Goal: Use online tool/utility: Utilize a website feature to perform a specific function

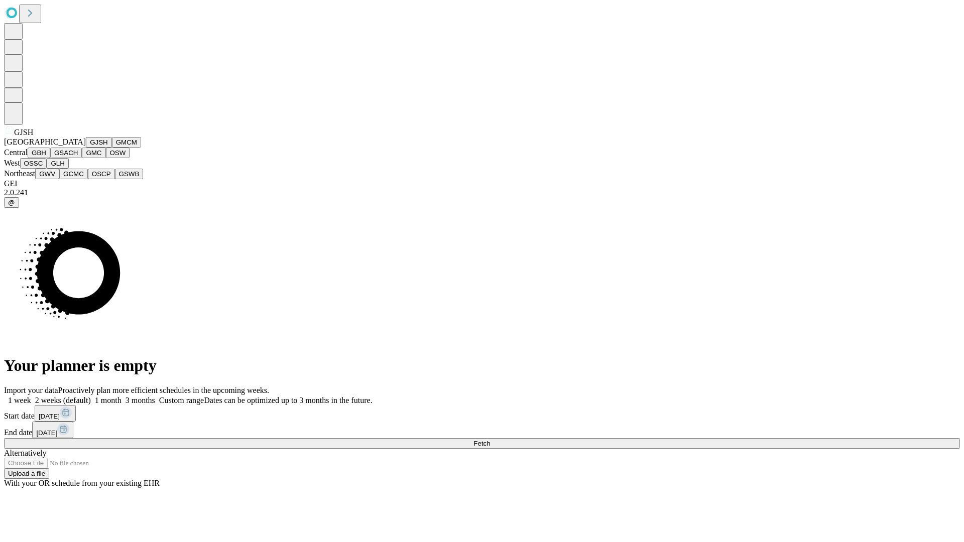
click at [86, 148] on button "GJSH" at bounding box center [99, 142] width 26 height 11
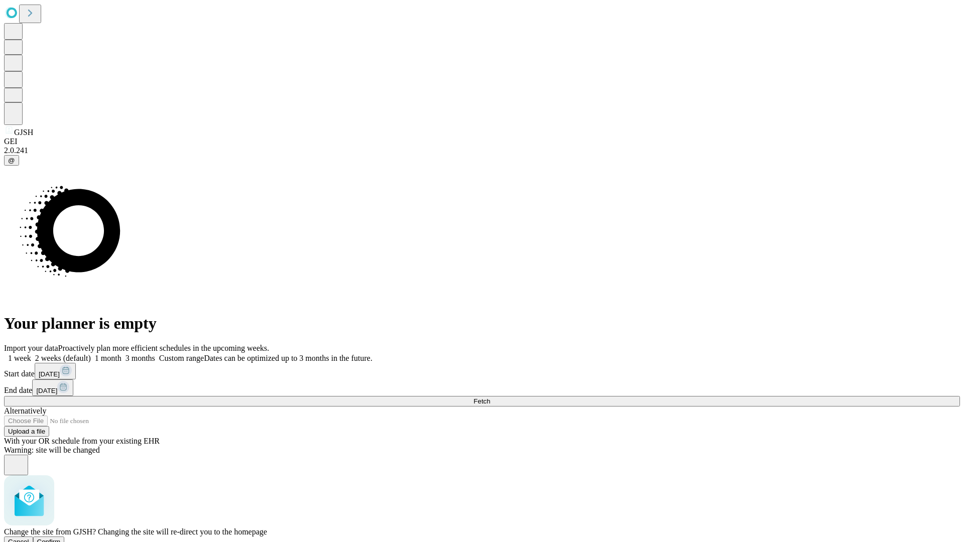
click at [61, 538] on span "Confirm" at bounding box center [49, 542] width 24 height 8
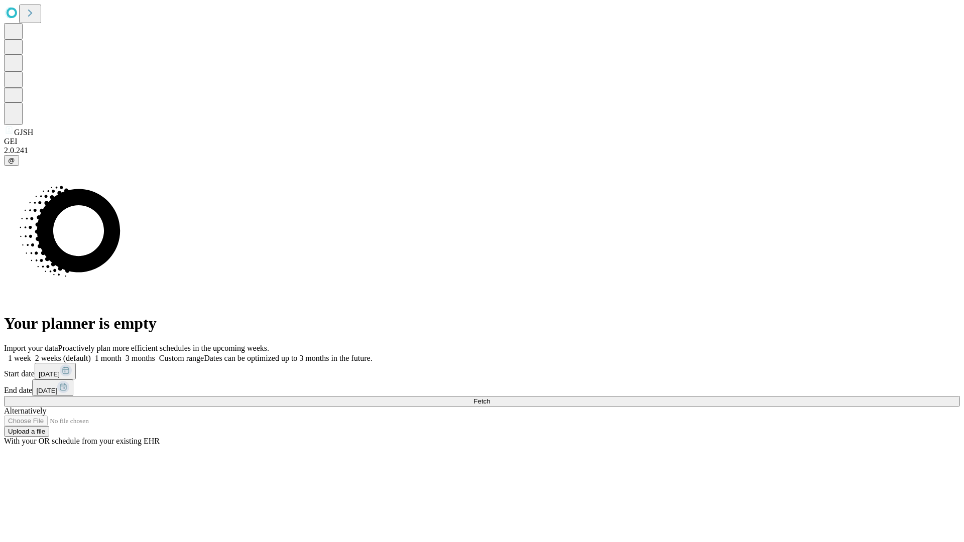
click at [91, 354] on label "2 weeks (default)" at bounding box center [61, 358] width 60 height 9
click at [490, 397] on span "Fetch" at bounding box center [481, 401] width 17 height 8
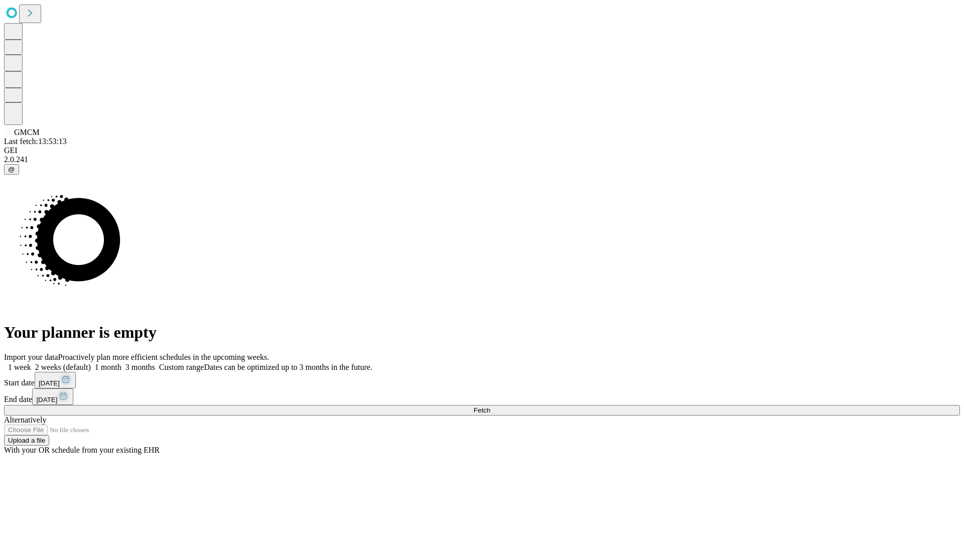
click at [91, 363] on label "2 weeks (default)" at bounding box center [61, 367] width 60 height 9
click at [490, 406] on span "Fetch" at bounding box center [481, 410] width 17 height 8
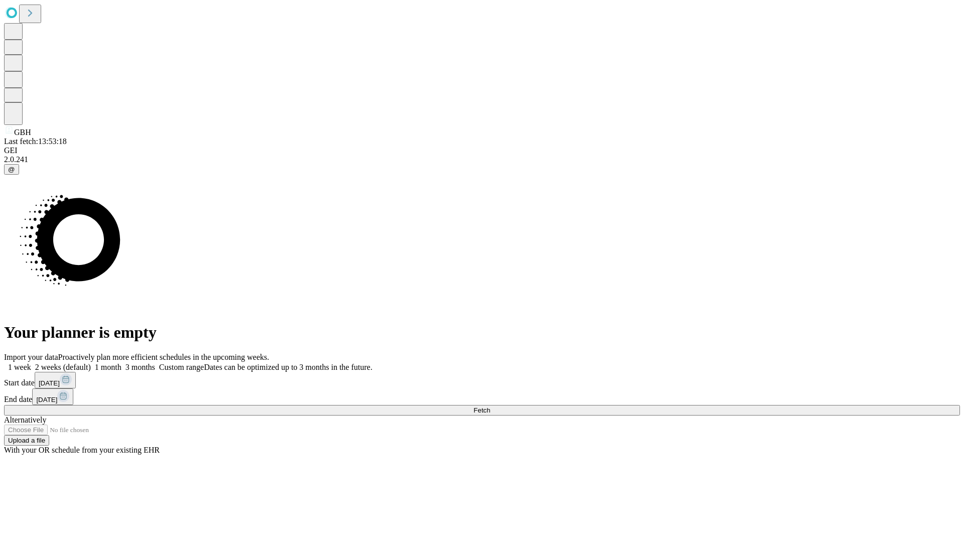
click at [91, 363] on label "2 weeks (default)" at bounding box center [61, 367] width 60 height 9
click at [490, 406] on span "Fetch" at bounding box center [481, 410] width 17 height 8
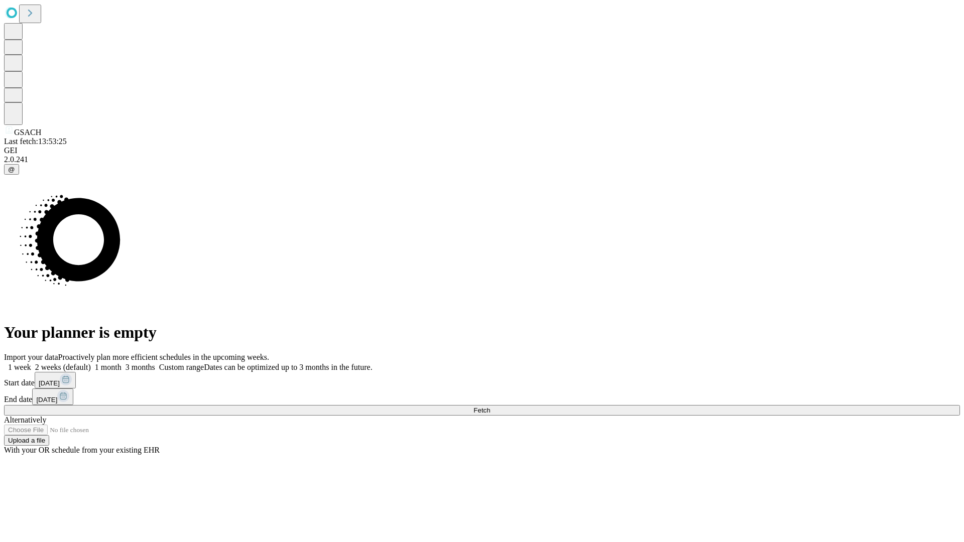
click at [91, 363] on label "2 weeks (default)" at bounding box center [61, 367] width 60 height 9
click at [490, 406] on span "Fetch" at bounding box center [481, 410] width 17 height 8
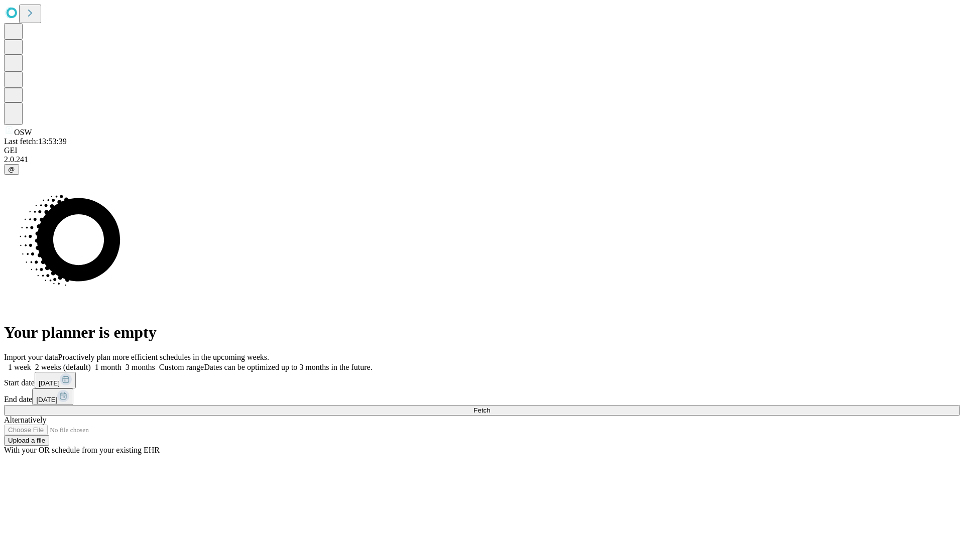
click at [91, 363] on label "2 weeks (default)" at bounding box center [61, 367] width 60 height 9
click at [490, 406] on span "Fetch" at bounding box center [481, 410] width 17 height 8
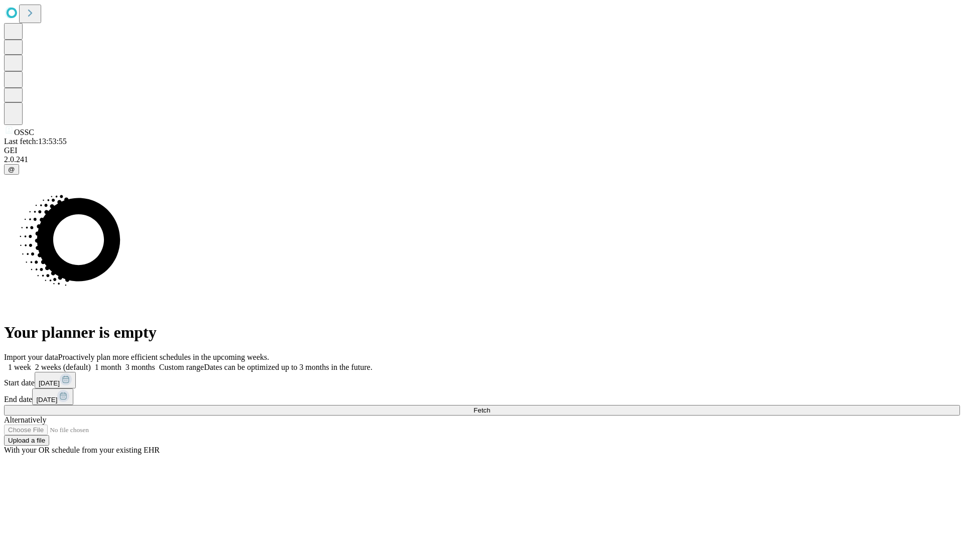
click at [490, 406] on span "Fetch" at bounding box center [481, 410] width 17 height 8
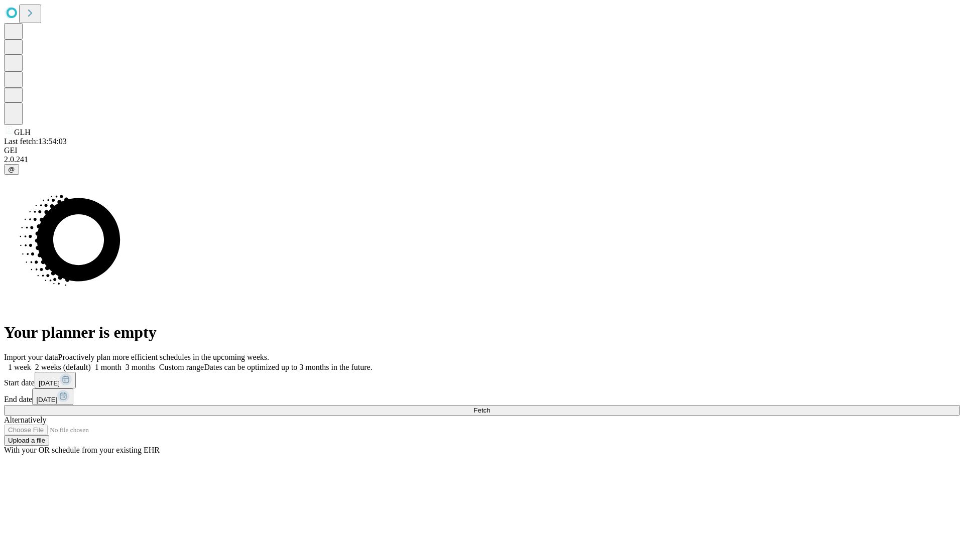
click at [91, 363] on label "2 weeks (default)" at bounding box center [61, 367] width 60 height 9
click at [490, 406] on span "Fetch" at bounding box center [481, 410] width 17 height 8
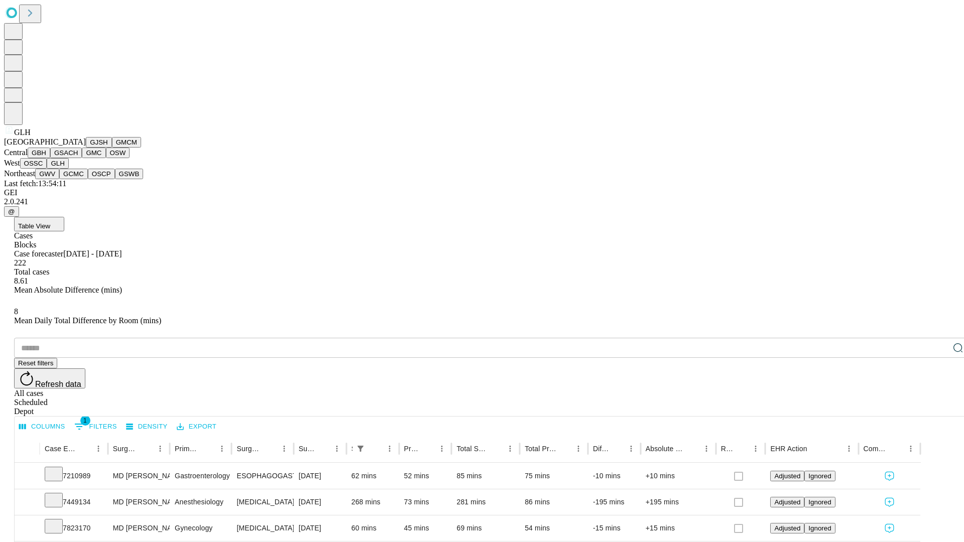
click at [59, 179] on button "GWV" at bounding box center [47, 174] width 24 height 11
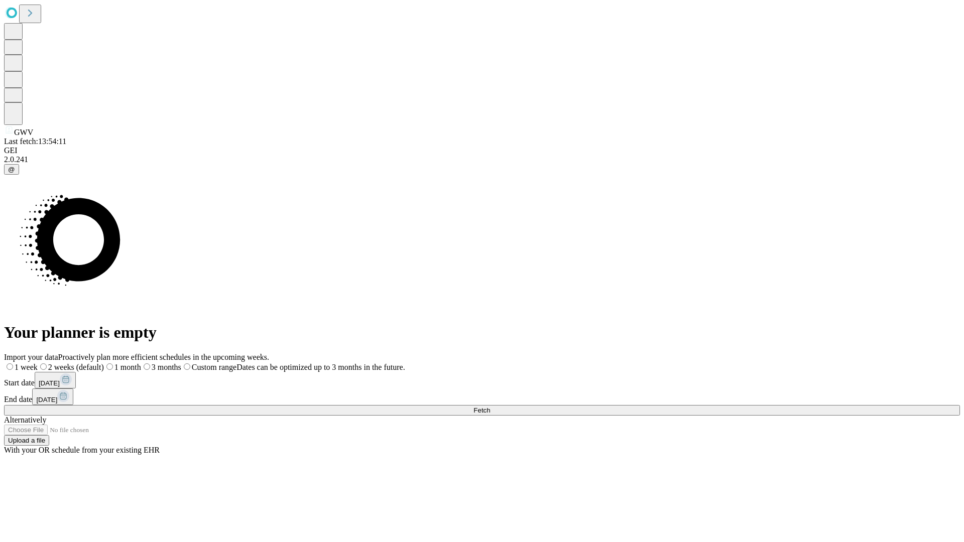
click at [104, 363] on label "2 weeks (default)" at bounding box center [71, 367] width 66 height 9
click at [490, 406] on span "Fetch" at bounding box center [481, 410] width 17 height 8
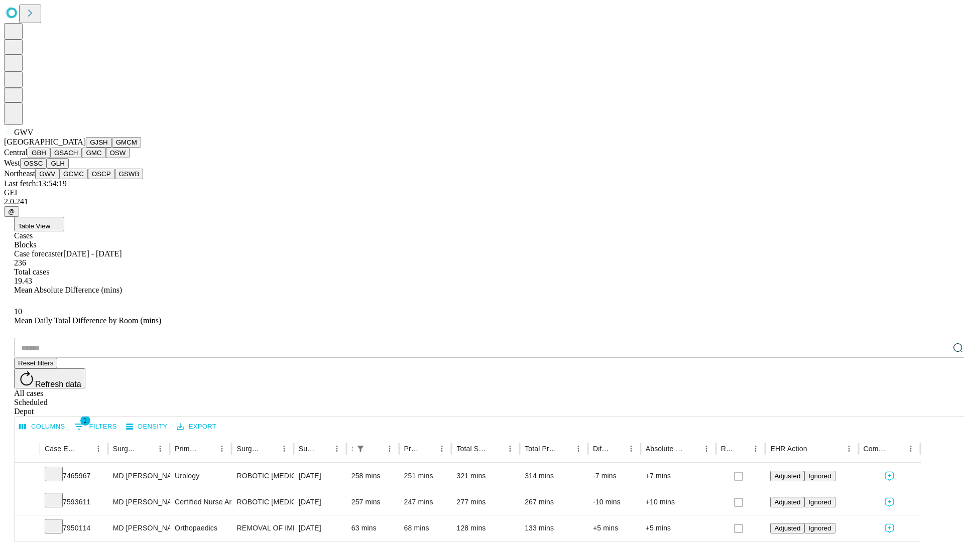
click at [78, 179] on button "GCMC" at bounding box center [73, 174] width 29 height 11
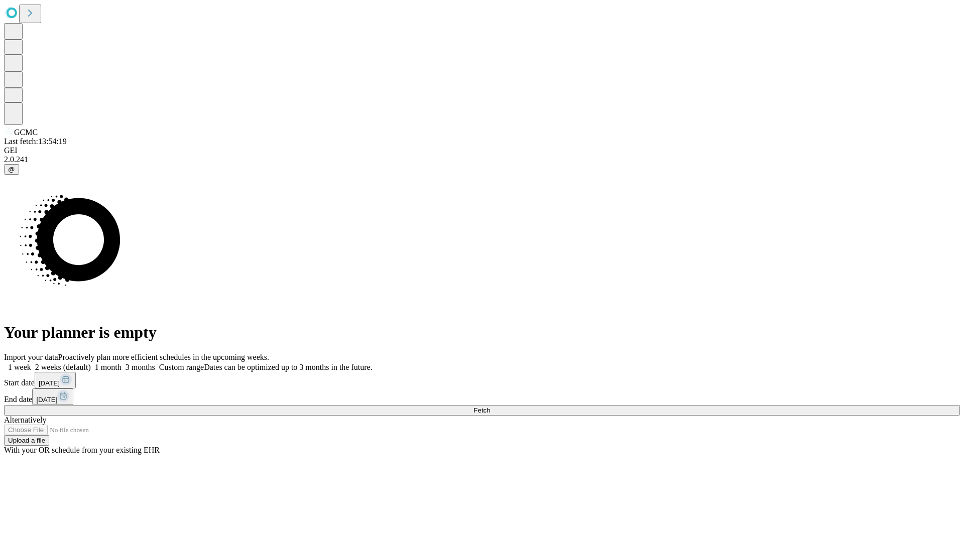
click at [91, 363] on label "2 weeks (default)" at bounding box center [61, 367] width 60 height 9
click at [490, 406] on span "Fetch" at bounding box center [481, 410] width 17 height 8
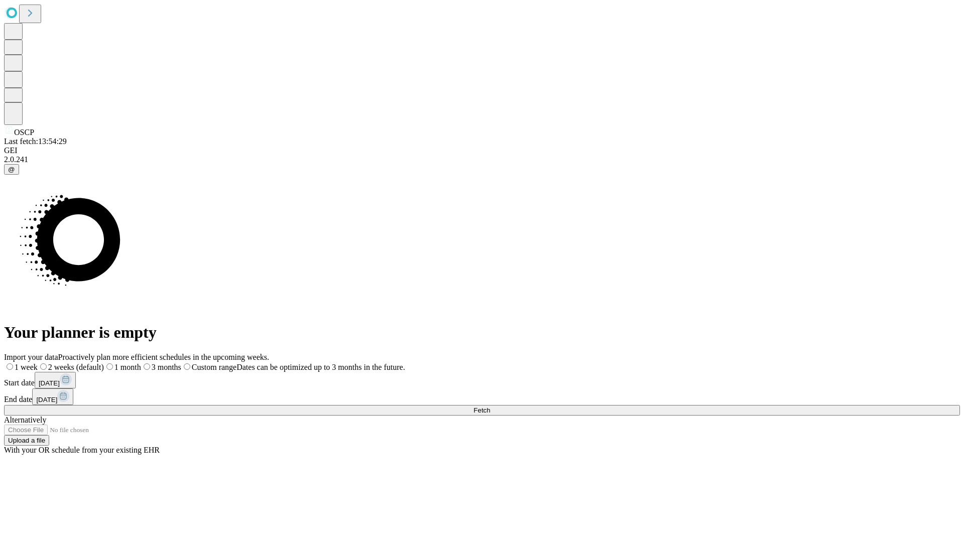
click at [490, 406] on span "Fetch" at bounding box center [481, 410] width 17 height 8
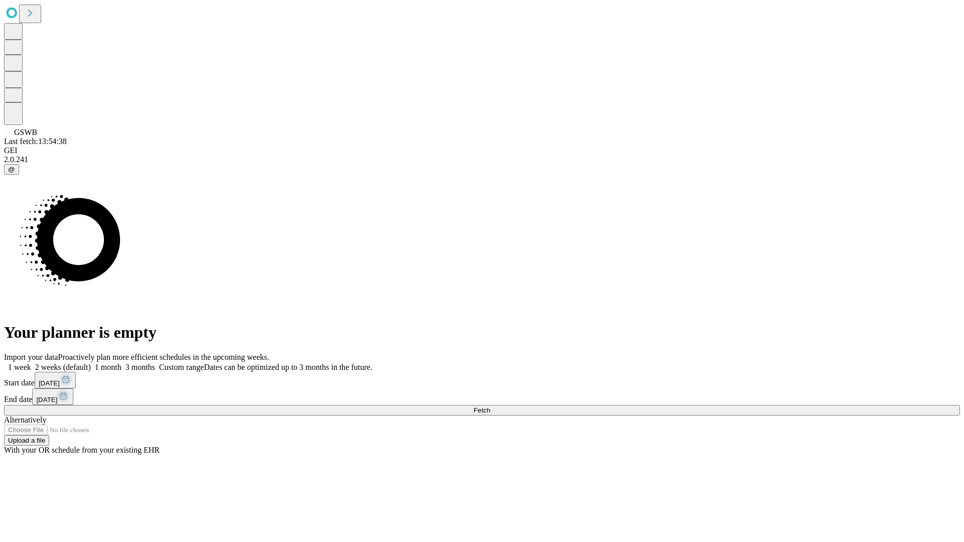
click at [490, 406] on span "Fetch" at bounding box center [481, 410] width 17 height 8
